Goal: Task Accomplishment & Management: Manage account settings

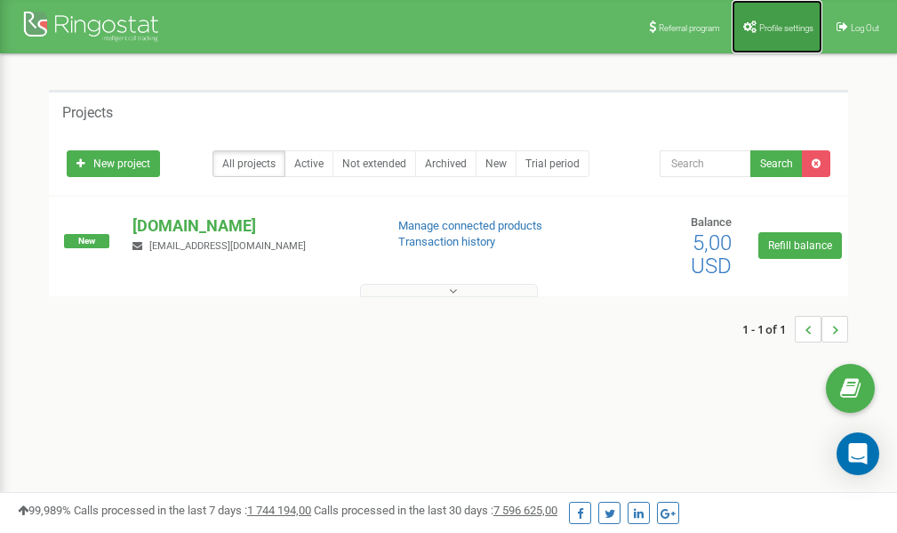
click at [766, 37] on link "Profile settings" at bounding box center [777, 26] width 91 height 53
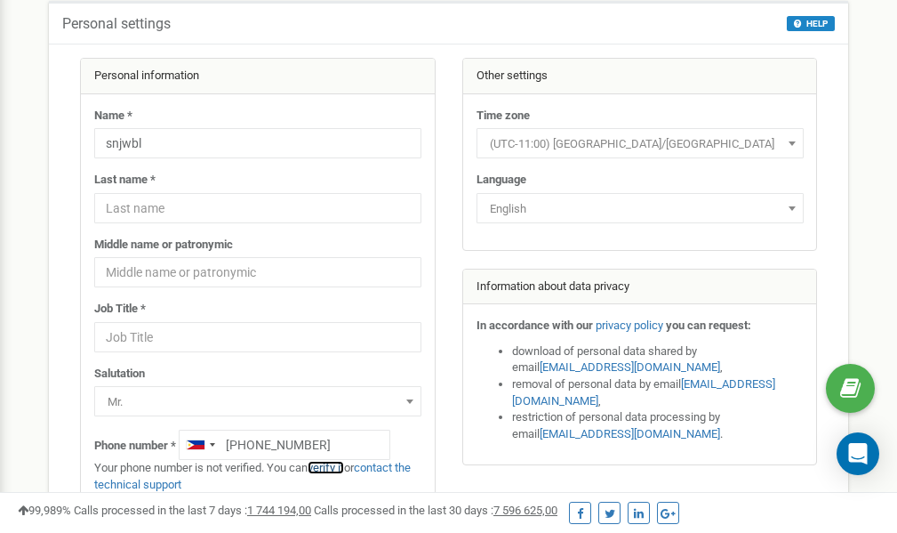
click at [336, 469] on link "verify it" at bounding box center [326, 467] width 36 height 13
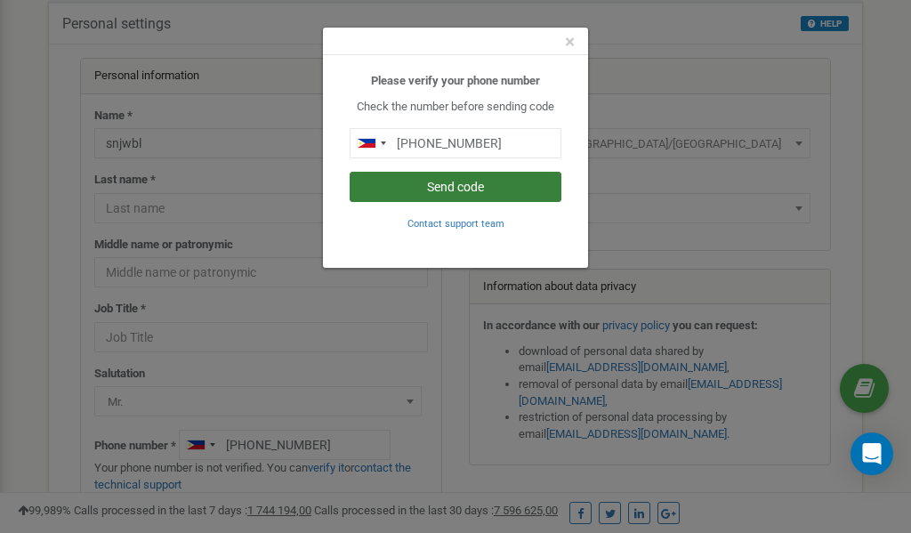
click at [475, 185] on button "Send code" at bounding box center [456, 187] width 212 height 30
